Goal: Check status: Check status

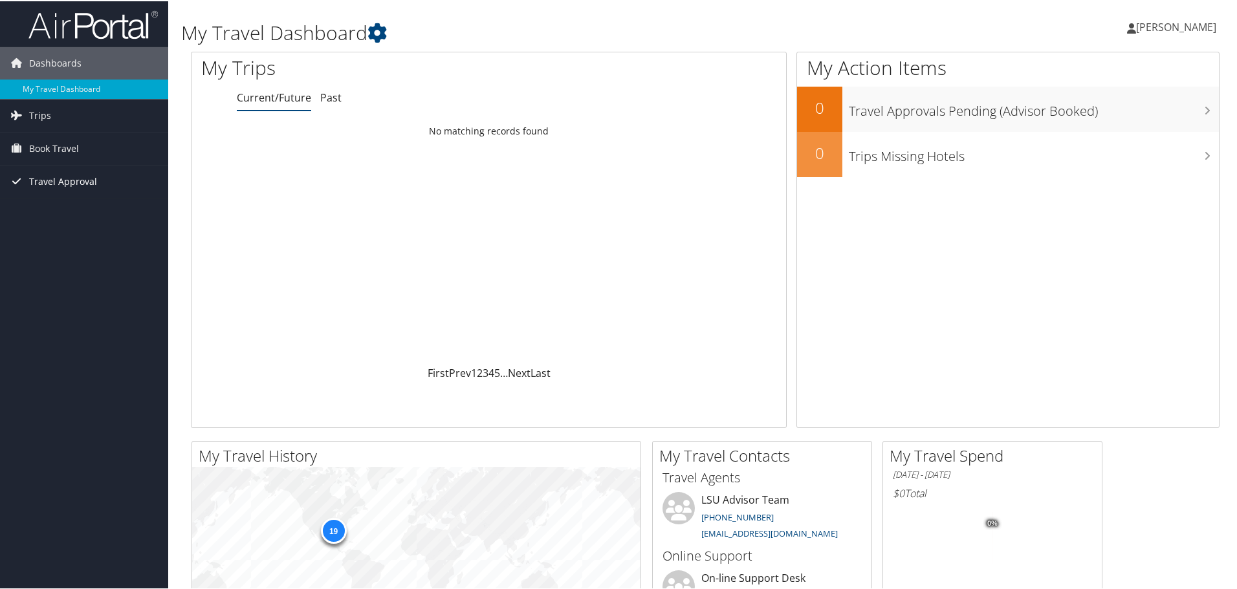
click at [56, 180] on span "Travel Approval" at bounding box center [63, 180] width 68 height 32
click at [318, 94] on ul "Current/Future Past" at bounding box center [511, 96] width 549 height 23
click at [324, 99] on link "Past" at bounding box center [330, 96] width 21 height 14
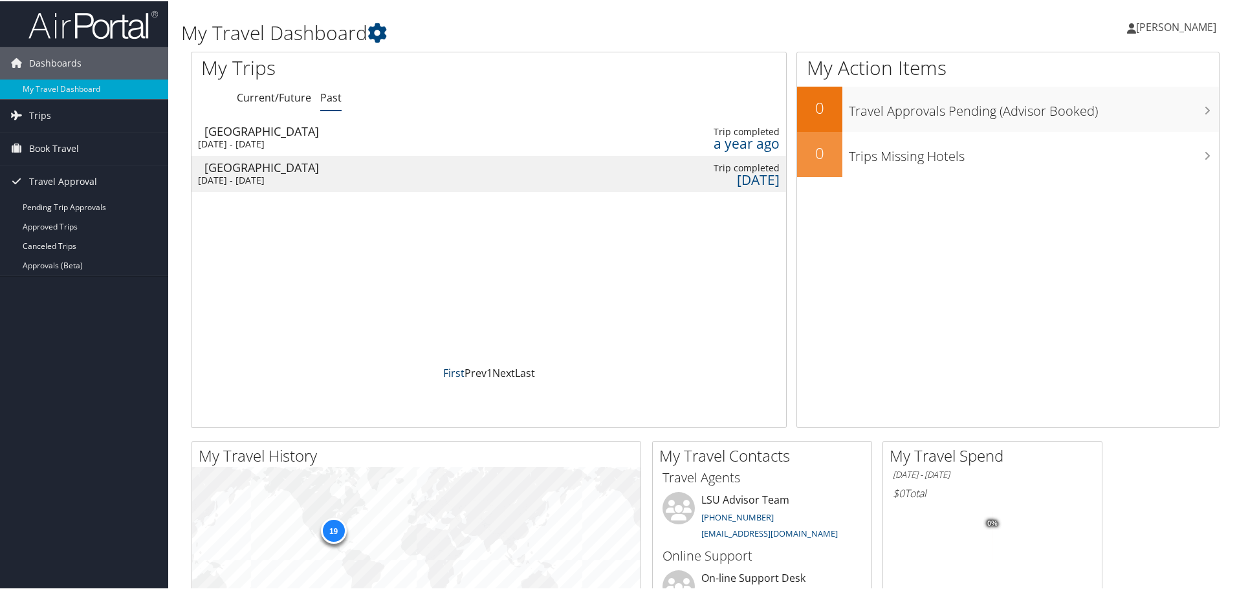
click at [456, 373] on link "First" at bounding box center [453, 372] width 21 height 14
click at [521, 369] on link "Last" at bounding box center [525, 372] width 20 height 14
click at [455, 367] on link "First" at bounding box center [453, 372] width 21 height 14
click at [266, 95] on link "Current/Future" at bounding box center [274, 96] width 74 height 14
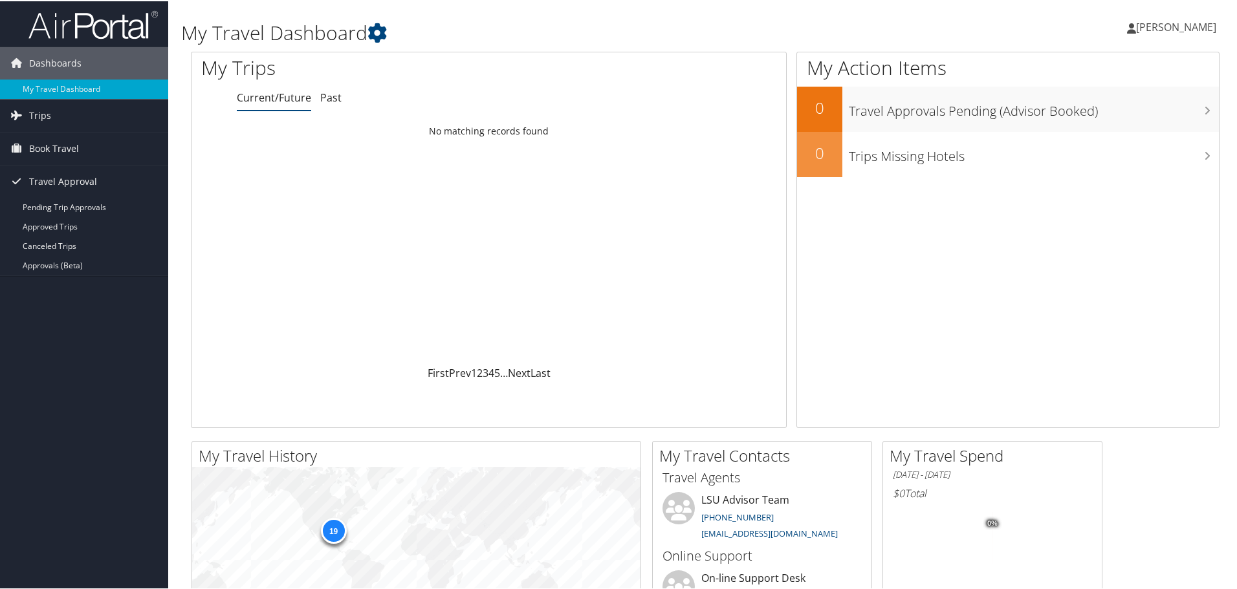
click at [344, 102] on ul "Current/Future Past" at bounding box center [511, 96] width 549 height 23
click at [336, 96] on link "Past" at bounding box center [330, 96] width 21 height 14
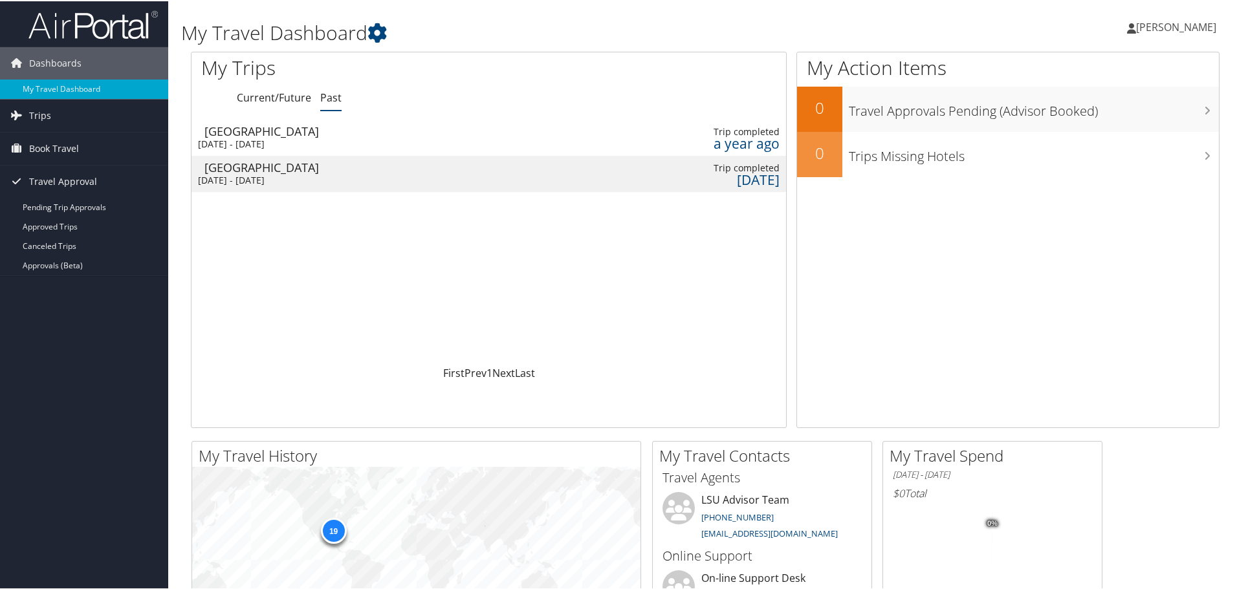
click at [320, 178] on div "[DATE] - [DATE]" at bounding box center [267, 179] width 138 height 12
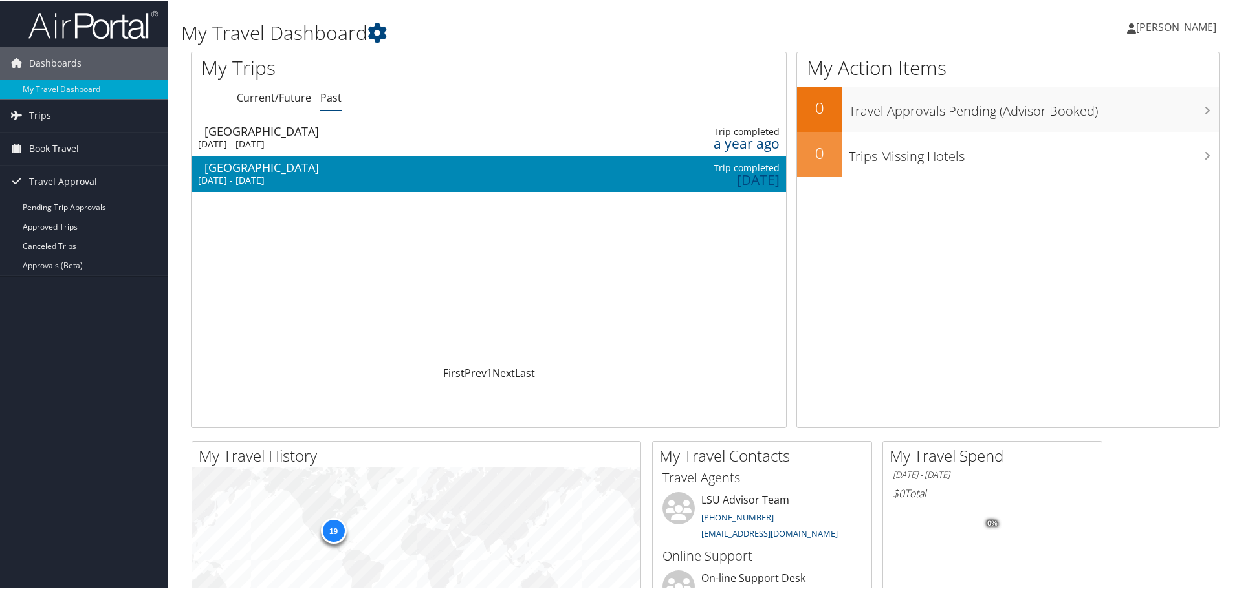
click at [320, 178] on div "[DATE] - [DATE]" at bounding box center [267, 179] width 138 height 12
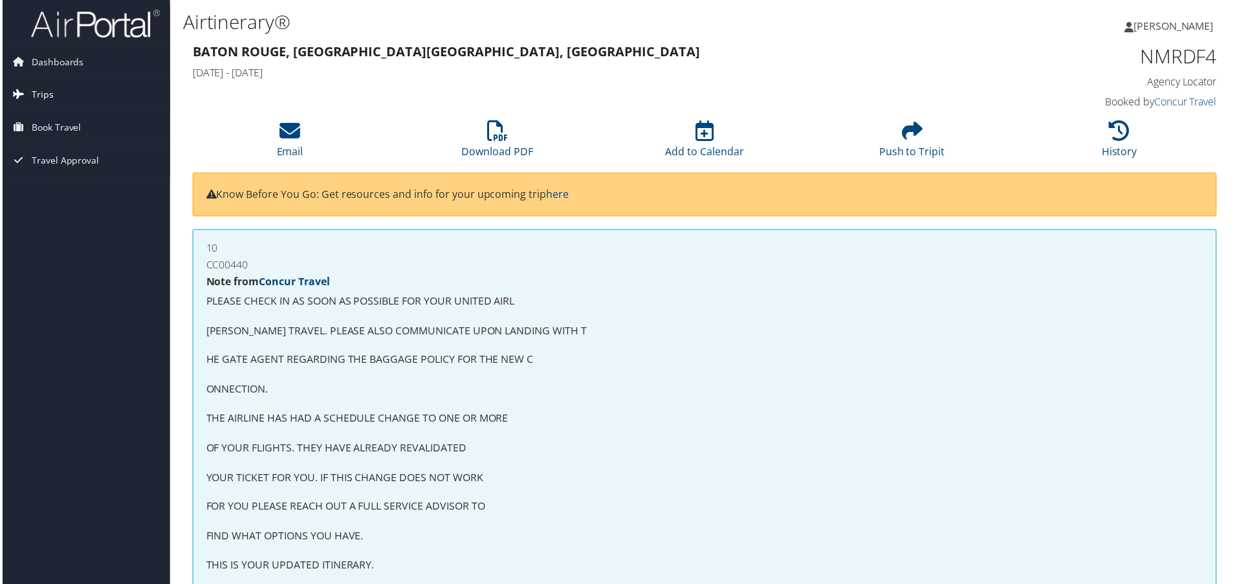
click at [34, 94] on span "Trips" at bounding box center [40, 95] width 22 height 32
click at [48, 143] on link "Past Trips" at bounding box center [84, 140] width 168 height 19
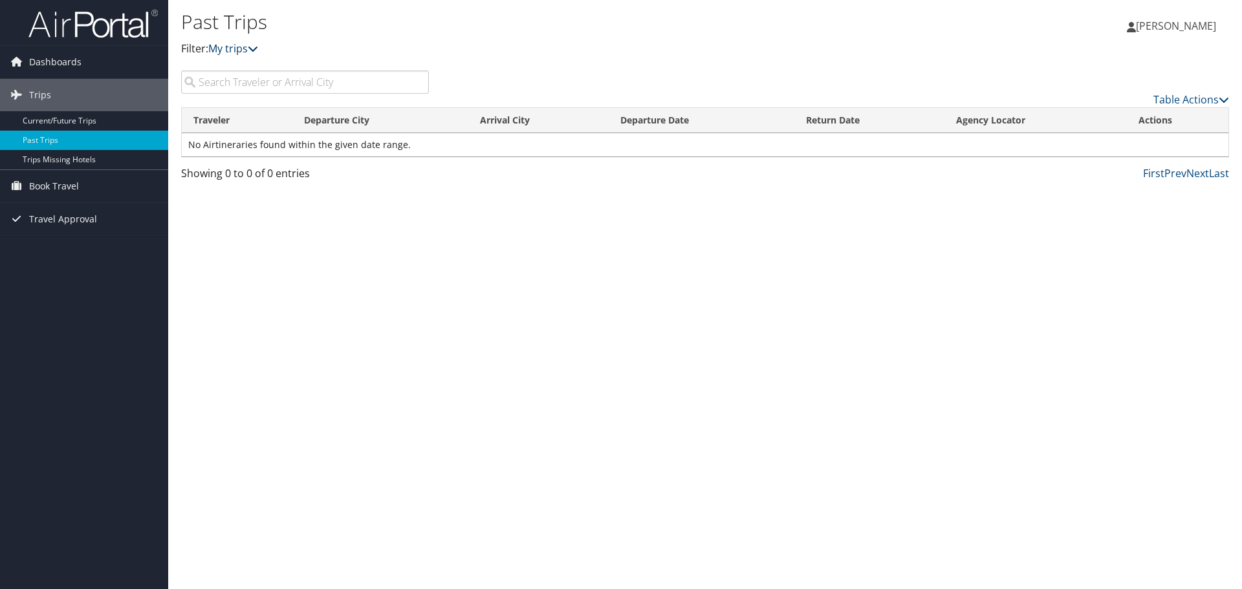
click at [232, 52] on link "My trips" at bounding box center [233, 48] width 50 height 14
click at [1194, 98] on link "Table Actions" at bounding box center [1191, 100] width 76 height 14
click at [894, 270] on div at bounding box center [621, 294] width 1242 height 589
click at [890, 263] on div at bounding box center [621, 294] width 1242 height 589
click at [54, 52] on span "Dashboards" at bounding box center [55, 62] width 52 height 32
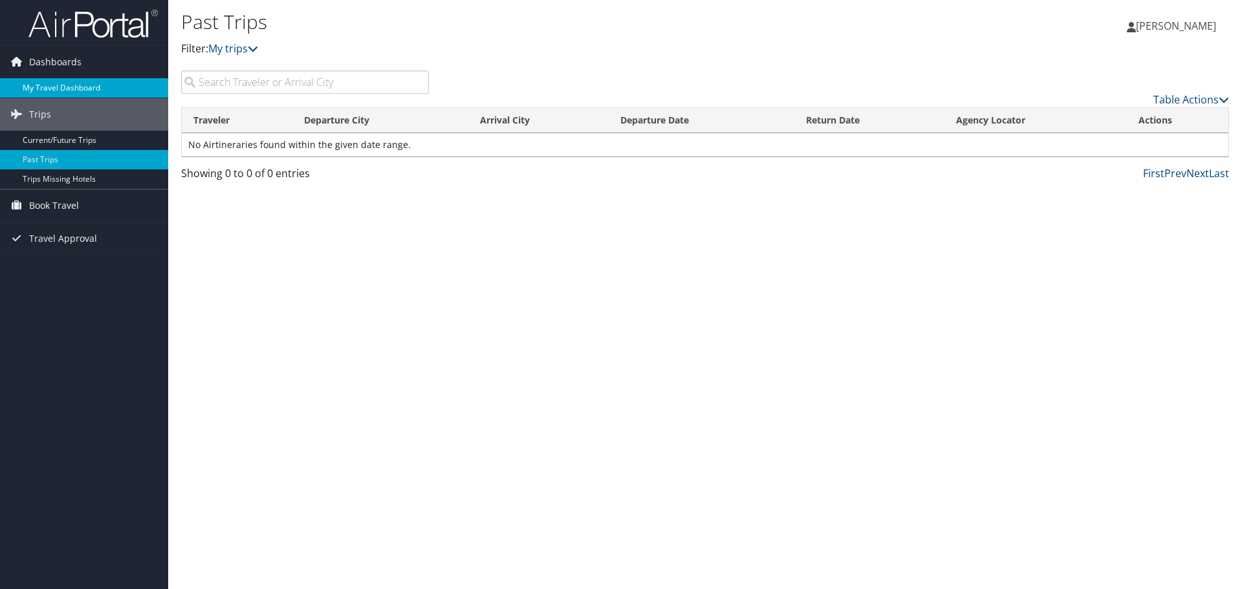
click at [76, 89] on link "My Travel Dashboard" at bounding box center [84, 87] width 168 height 19
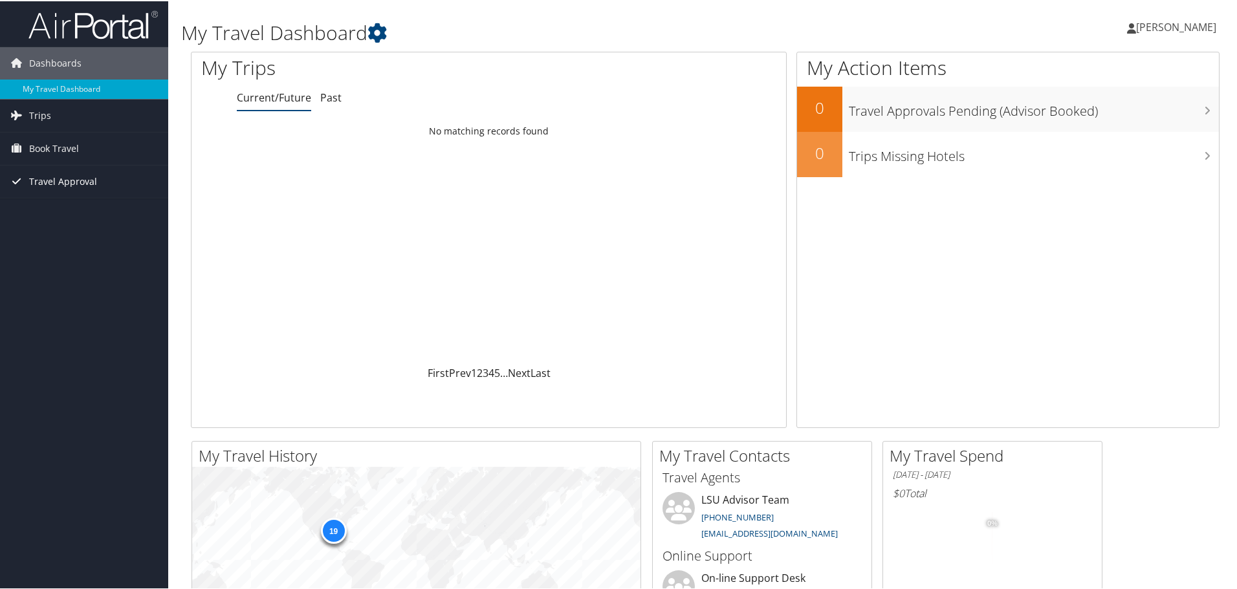
click at [63, 173] on span "Travel Approval" at bounding box center [63, 180] width 68 height 32
click at [41, 121] on span "Trips" at bounding box center [40, 114] width 22 height 32
click at [47, 209] on span "Book Travel" at bounding box center [54, 206] width 50 height 32
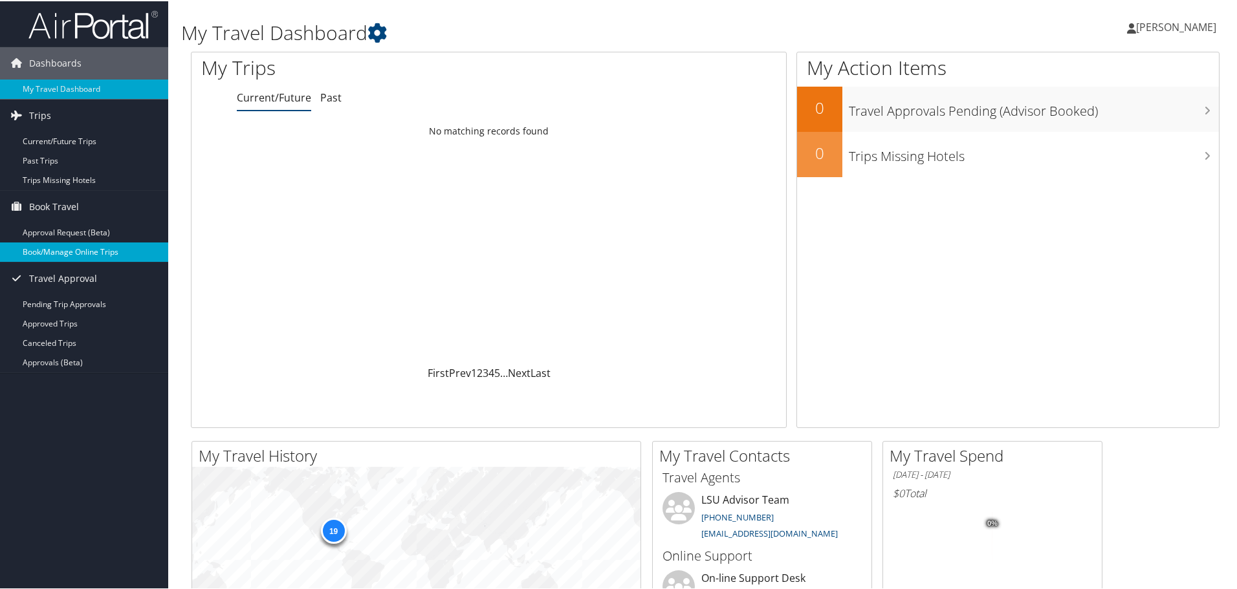
click at [111, 252] on link "Book/Manage Online Trips" at bounding box center [84, 250] width 168 height 19
